Goal: Task Accomplishment & Management: Use online tool/utility

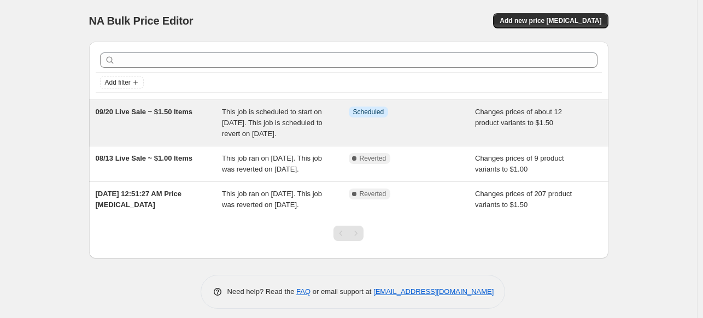
click at [236, 123] on span "This job is scheduled to start on [DATE]. This job is scheduled to revert on [D…" at bounding box center [272, 123] width 101 height 30
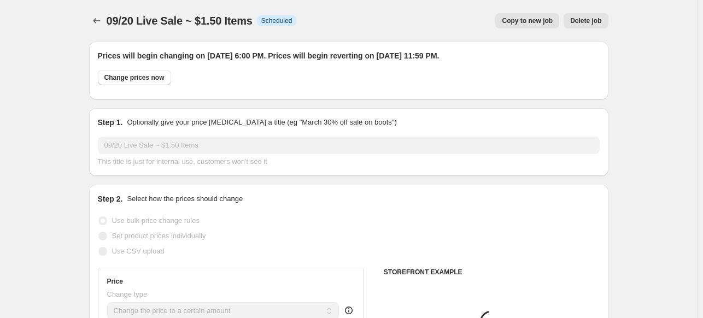
select select "collection"
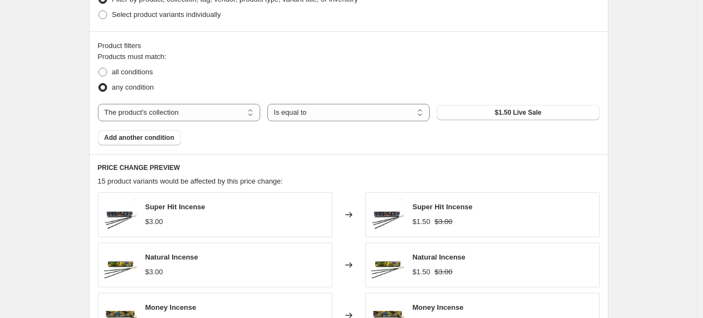
scroll to position [546, 0]
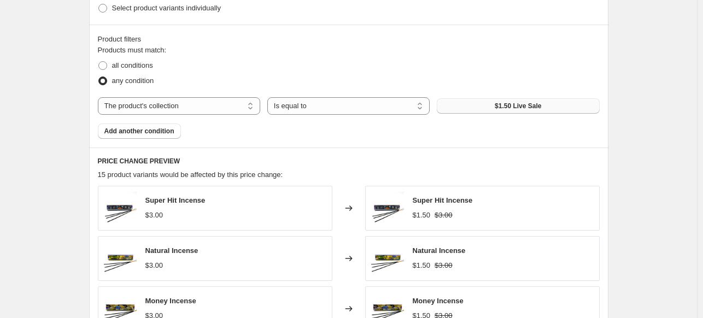
click at [528, 109] on span "$1.50 Live Sale" at bounding box center [518, 106] width 46 height 9
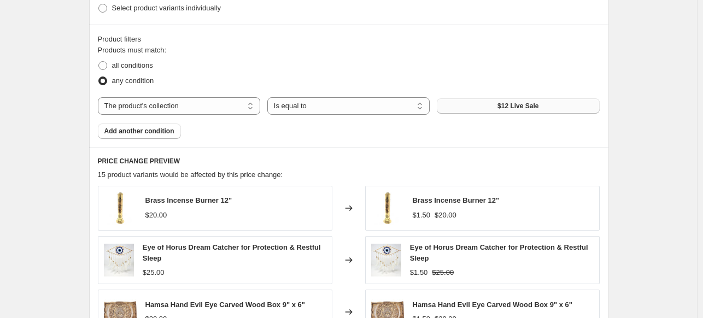
click at [509, 105] on span "$12 Live Sale" at bounding box center [517, 106] width 41 height 9
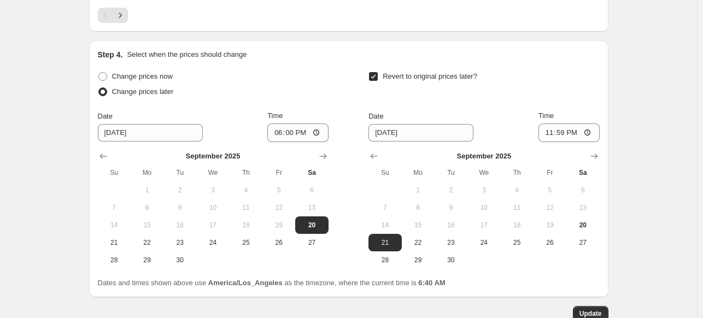
scroll to position [1038, 0]
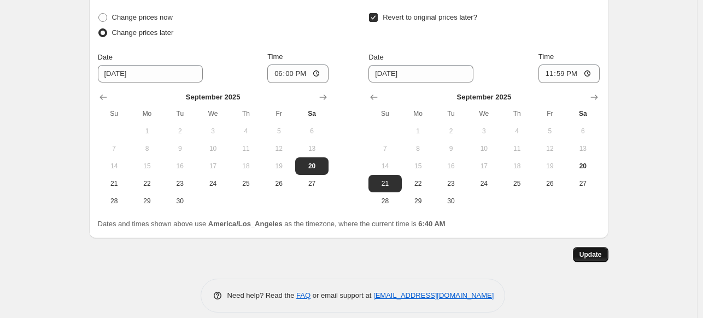
click at [586, 255] on span "Update" at bounding box center [590, 254] width 22 height 9
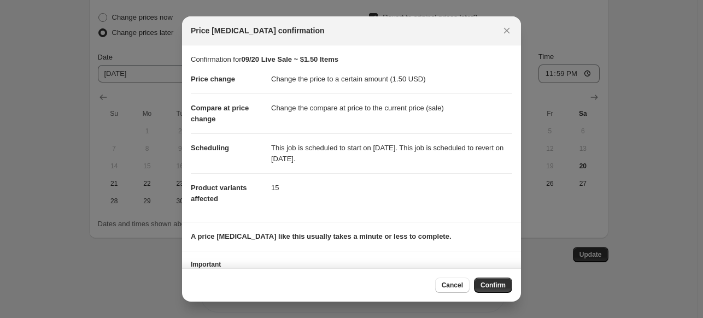
scroll to position [38, 0]
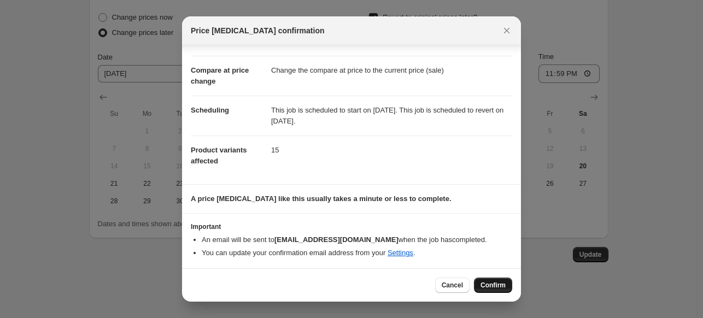
click at [494, 284] on span "Confirm" at bounding box center [492, 285] width 25 height 9
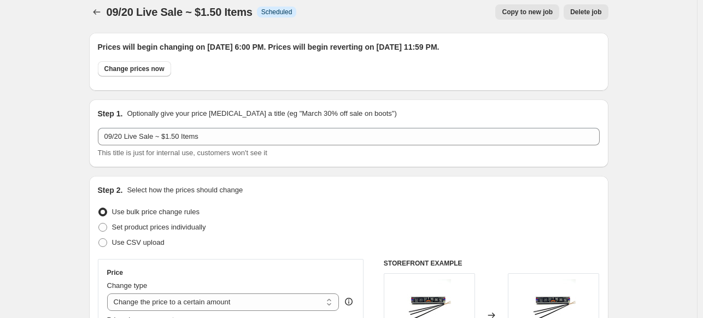
scroll to position [0, 0]
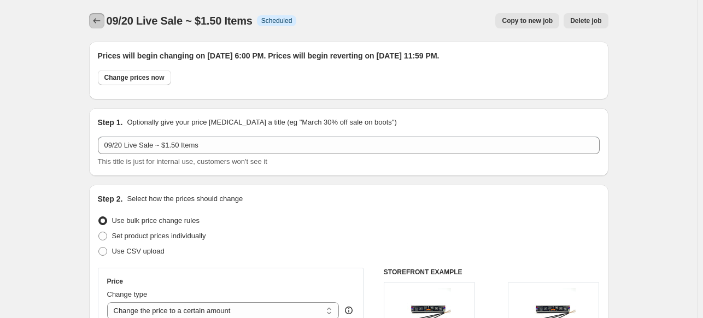
click at [96, 21] on icon "Price change jobs" at bounding box center [96, 20] width 11 height 11
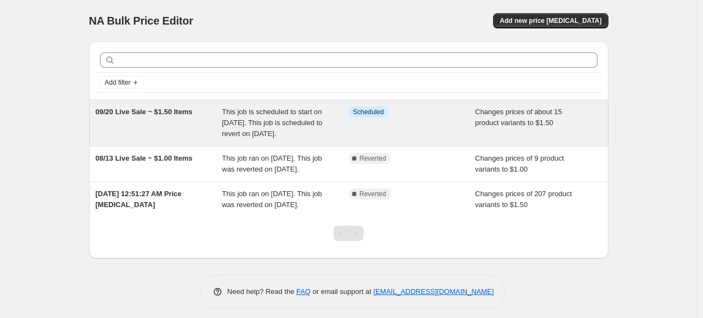
click at [275, 124] on span "This job is scheduled to start on [DATE]. This job is scheduled to revert on [D…" at bounding box center [272, 123] width 101 height 30
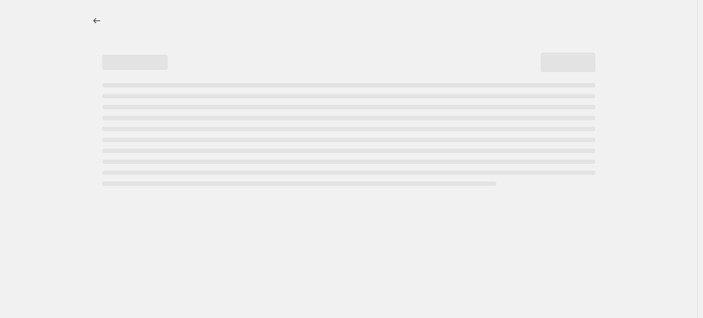
select select "collection"
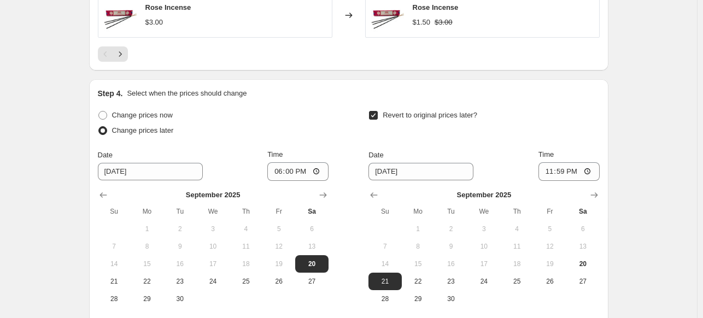
scroll to position [1048, 0]
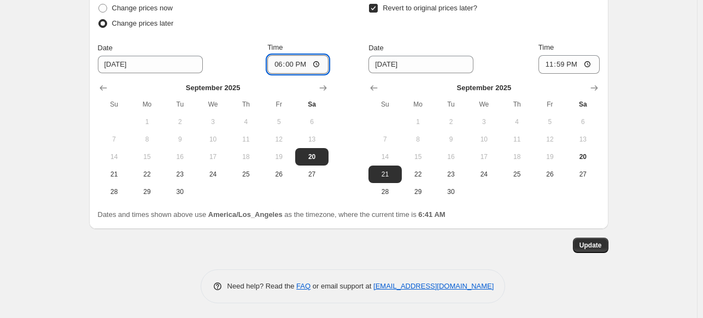
click at [279, 65] on input "18:00" at bounding box center [297, 64] width 61 height 19
type input "12:05"
click at [274, 62] on input "Time" at bounding box center [297, 64] width 61 height 19
click at [282, 64] on input "Time" at bounding box center [297, 64] width 61 height 19
type input "17:55"
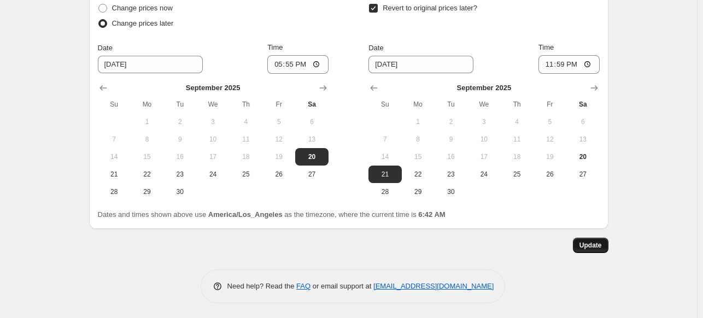
click at [596, 244] on span "Update" at bounding box center [590, 245] width 22 height 9
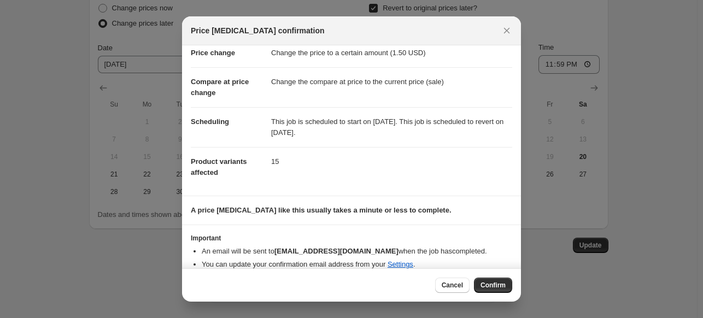
scroll to position [38, 0]
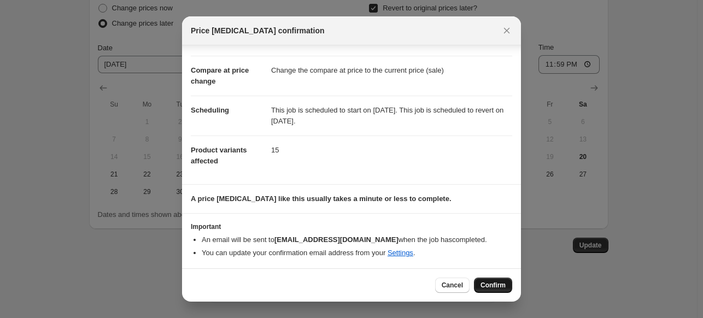
click at [491, 286] on span "Confirm" at bounding box center [492, 285] width 25 height 9
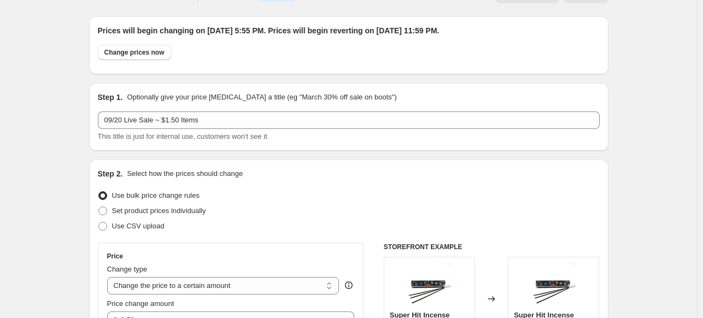
scroll to position [0, 0]
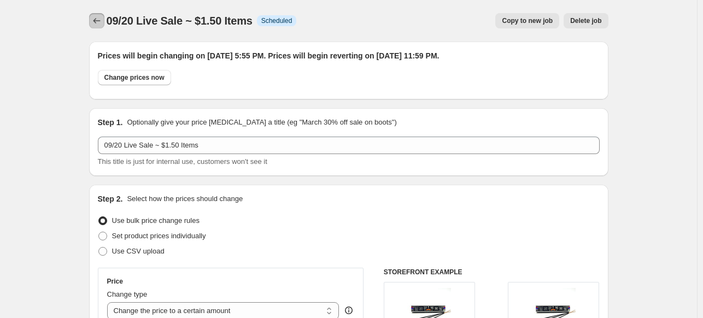
click at [101, 20] on icon "Price change jobs" at bounding box center [96, 20] width 11 height 11
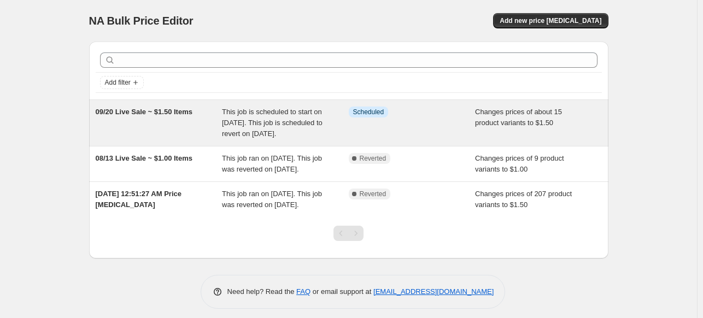
click at [345, 127] on div "This job is scheduled to start on [DATE]. This job is scheduled to revert on [D…" at bounding box center [285, 123] width 127 height 33
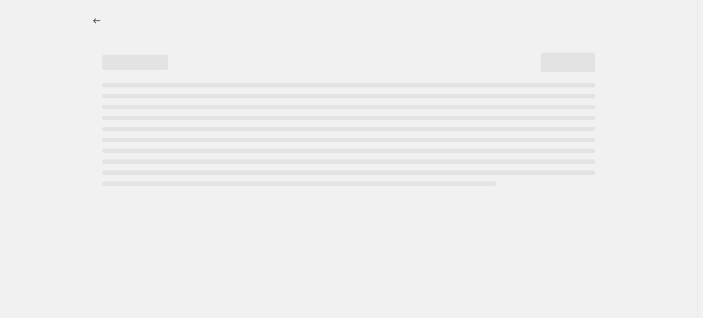
select select "collection"
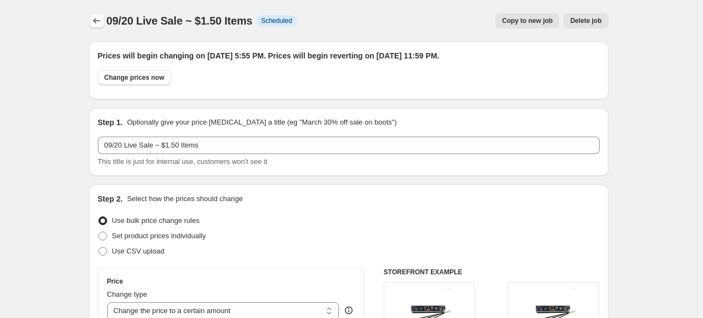
click at [99, 21] on icon "Price change jobs" at bounding box center [96, 20] width 11 height 11
